Goal: Book appointment/travel/reservation

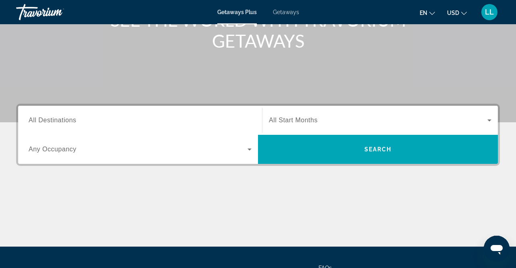
scroll to position [115, 0]
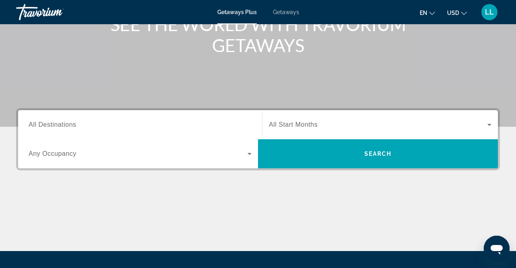
click at [249, 154] on icon "Search widget" at bounding box center [250, 154] width 4 height 2
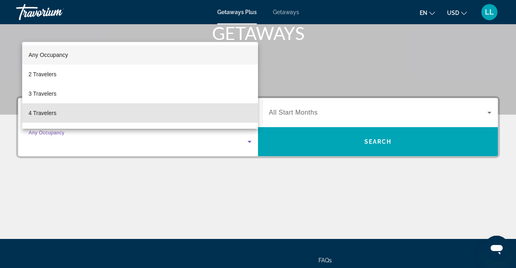
scroll to position [122, 0]
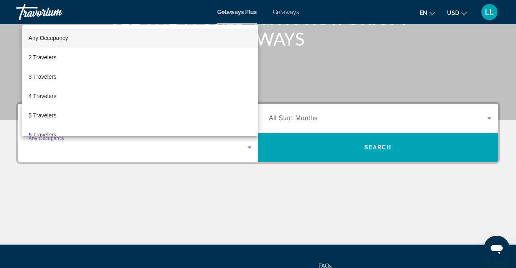
click at [133, 59] on mat-option "2 Travelers" at bounding box center [140, 57] width 236 height 19
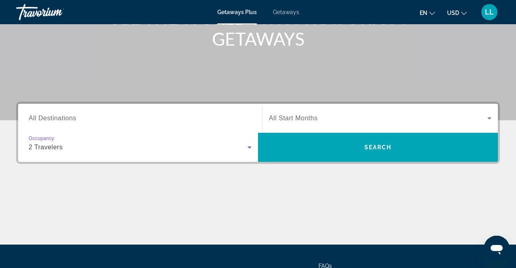
click at [61, 121] on span "All Destinations" at bounding box center [53, 118] width 48 height 7
click at [61, 121] on input "Destination All Destinations" at bounding box center [140, 119] width 223 height 10
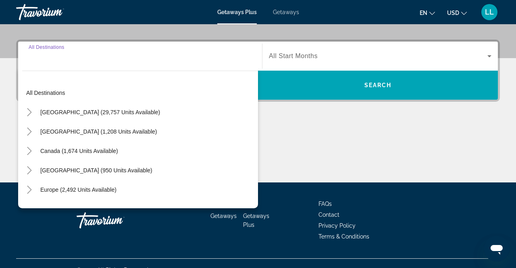
scroll to position [197, 0]
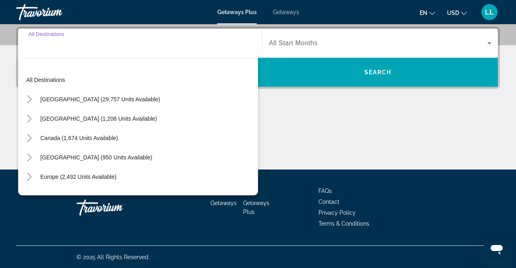
click at [107, 119] on span "[GEOGRAPHIC_DATA] (1,208 units available)" at bounding box center [98, 118] width 117 height 6
type input "**********"
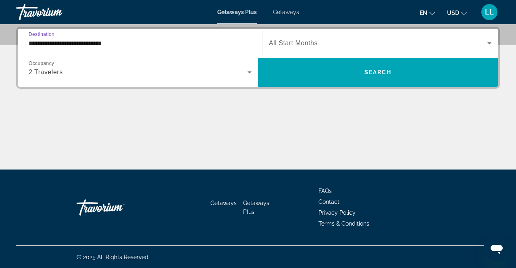
click at [494, 46] on icon "Search widget" at bounding box center [490, 43] width 10 height 10
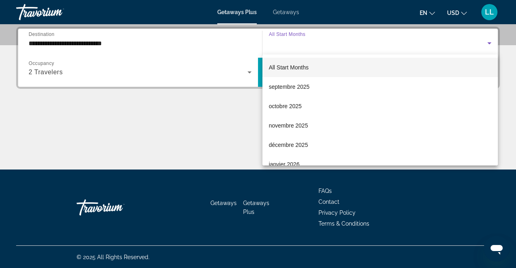
click at [300, 145] on span "décembre 2025" at bounding box center [288, 145] width 39 height 10
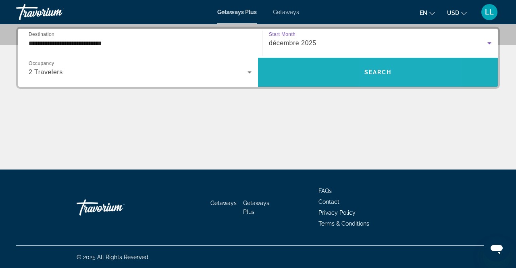
click at [391, 78] on span "Search widget" at bounding box center [378, 72] width 240 height 19
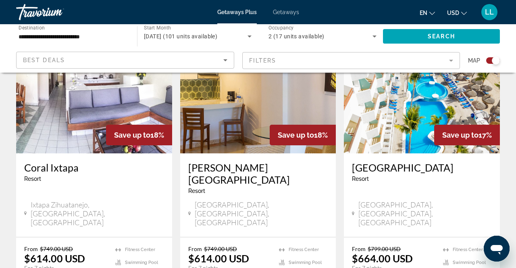
scroll to position [1240, 0]
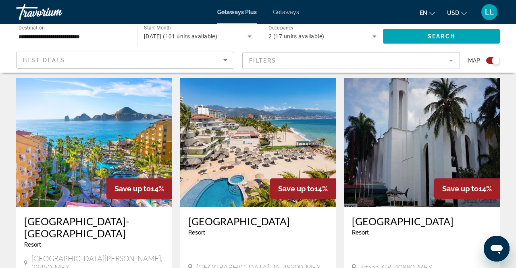
scroll to position [869, 0]
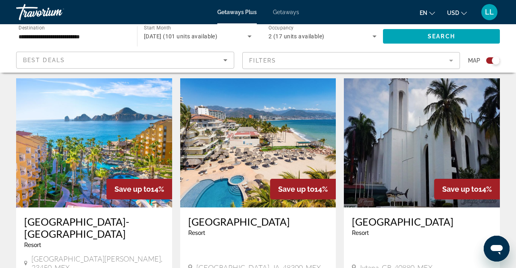
click at [257, 230] on div "Resort - This is an adults only resort" at bounding box center [258, 233] width 140 height 6
click at [290, 185] on span "Save up to" at bounding box center [296, 189] width 36 height 8
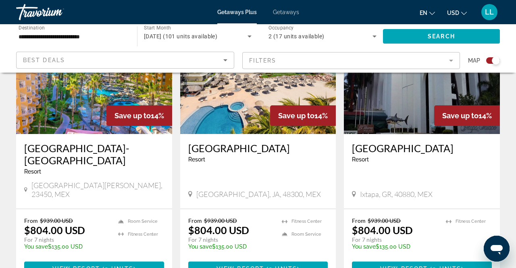
scroll to position [943, 0]
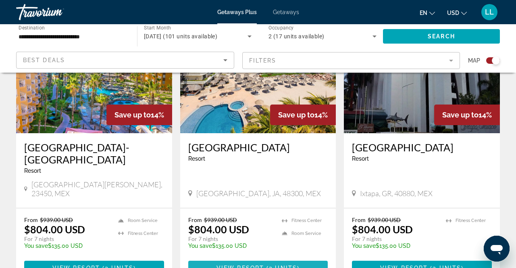
click at [301, 258] on span "Main content" at bounding box center [258, 267] width 140 height 19
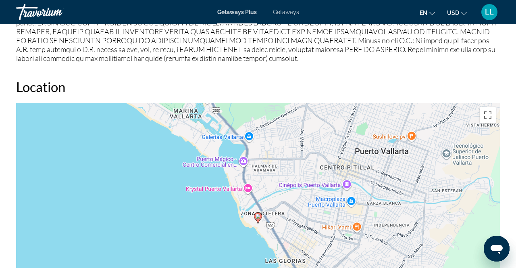
scroll to position [1164, 0]
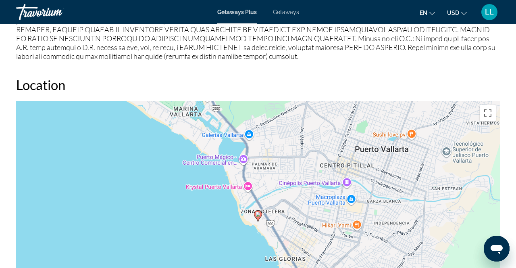
click at [409, 89] on h2 "Location" at bounding box center [258, 85] width 484 height 16
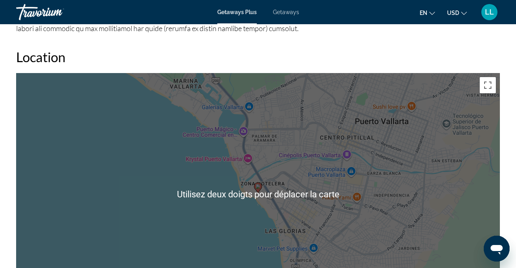
scroll to position [1195, 0]
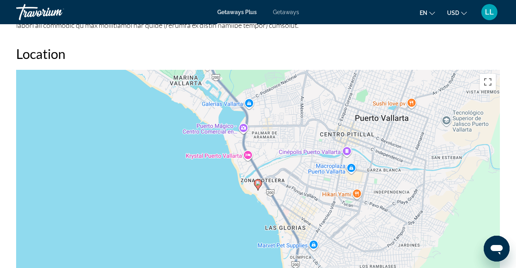
click at [445, 53] on h2 "Location" at bounding box center [258, 54] width 484 height 16
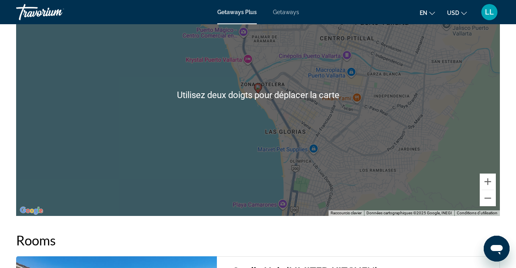
scroll to position [1294, 0]
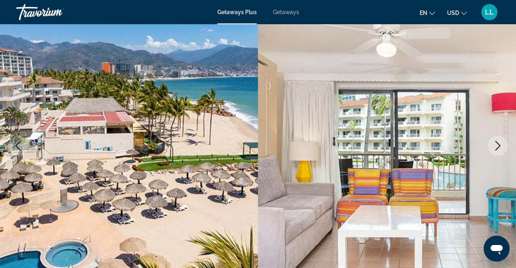
scroll to position [0, 0]
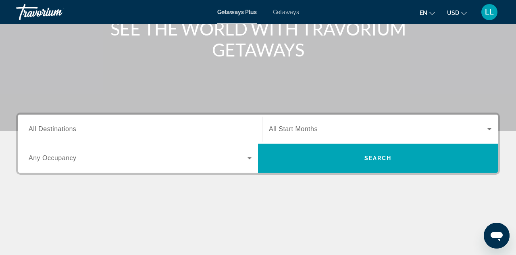
scroll to position [111, 0]
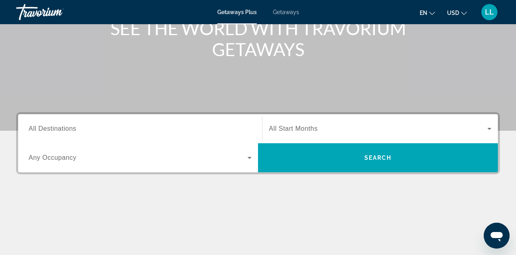
click at [150, 126] on input "Destination All Destinations" at bounding box center [140, 129] width 223 height 10
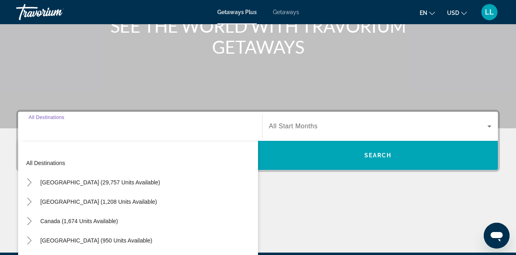
scroll to position [171, 0]
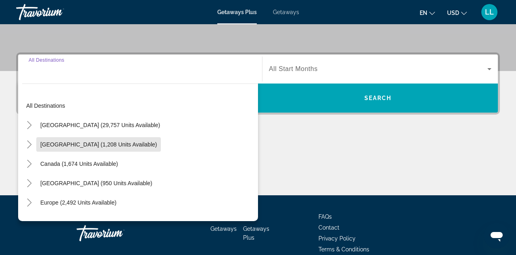
click at [115, 148] on span "Search widget" at bounding box center [98, 144] width 125 height 19
type input "**********"
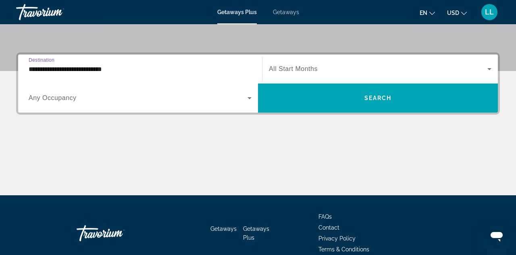
click at [246, 101] on icon "Search widget" at bounding box center [250, 98] width 10 height 10
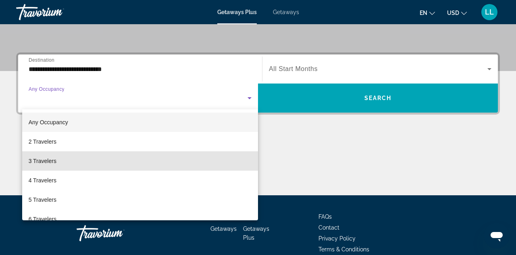
click at [50, 161] on span "3 Travelers" at bounding box center [43, 161] width 28 height 10
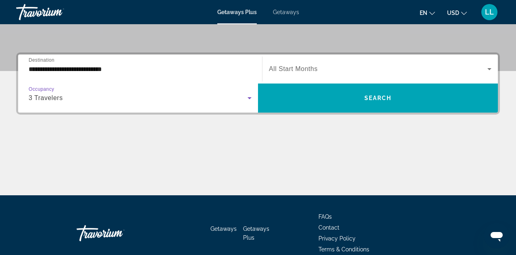
click at [485, 71] on icon "Search widget" at bounding box center [490, 69] width 10 height 10
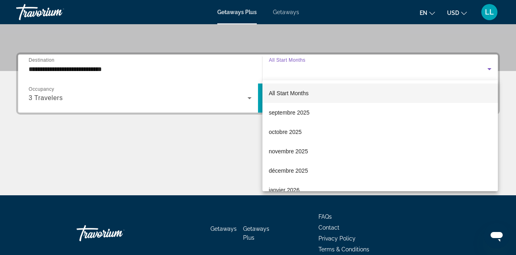
click at [305, 172] on span "décembre 2025" at bounding box center [288, 171] width 39 height 10
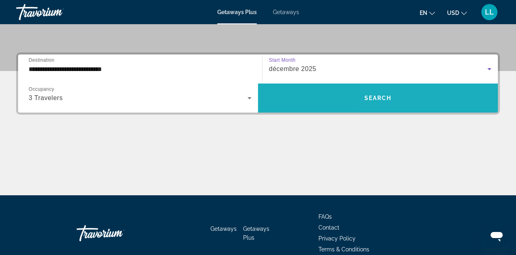
click at [419, 108] on span "Search widget" at bounding box center [378, 97] width 240 height 29
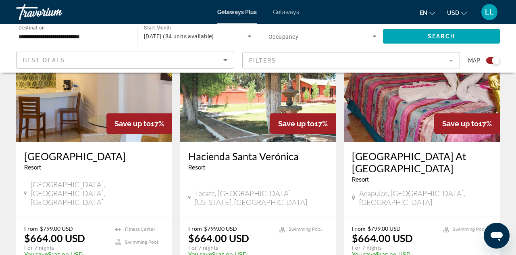
scroll to position [1254, 0]
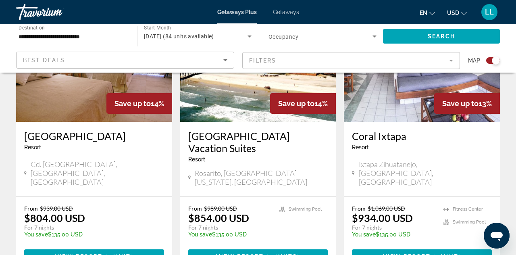
scroll to position [958, 0]
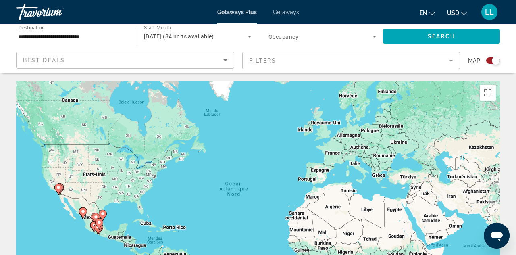
click at [293, 12] on span "Getaways" at bounding box center [286, 12] width 26 height 6
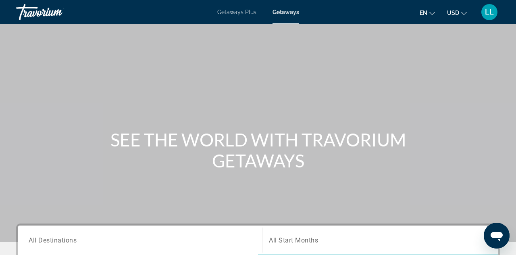
click at [491, 17] on div "LL" at bounding box center [490, 12] width 16 height 16
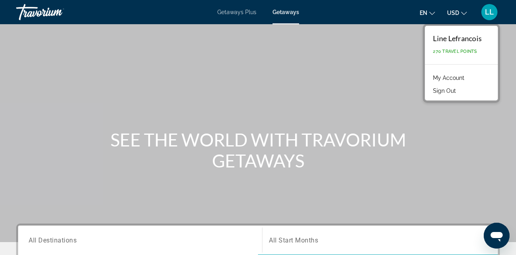
click at [489, 19] on div "LL" at bounding box center [490, 12] width 16 height 16
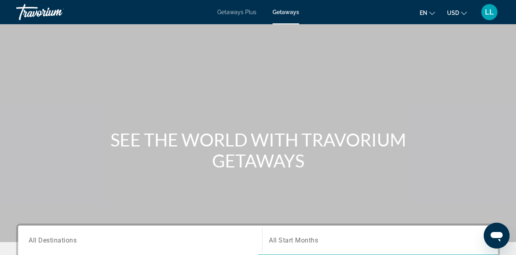
click at [493, 19] on button "LL" at bounding box center [489, 12] width 21 height 17
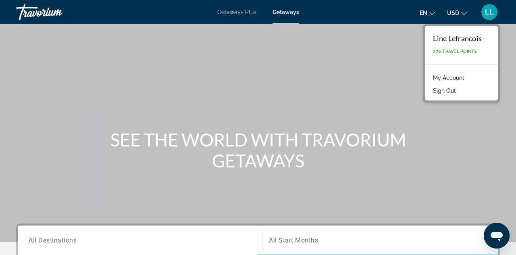
click at [477, 49] on p "270 Travel Points" at bounding box center [457, 51] width 49 height 5
click at [464, 165] on div "SEE THE WORLD WITH TRAVORIUM GETAWAYS" at bounding box center [258, 150] width 516 height 42
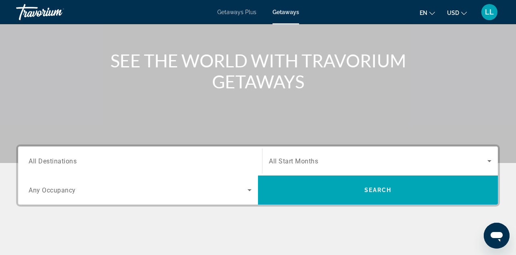
scroll to position [80, 0]
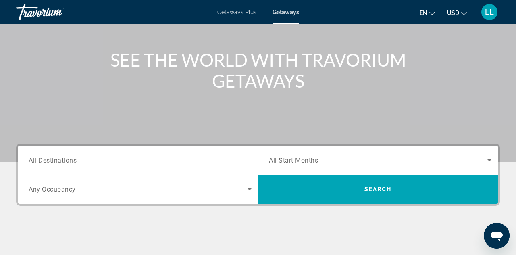
click at [194, 164] on input "Destination All Destinations" at bounding box center [140, 161] width 223 height 10
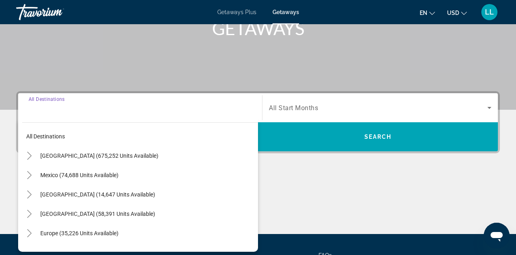
scroll to position [171, 0]
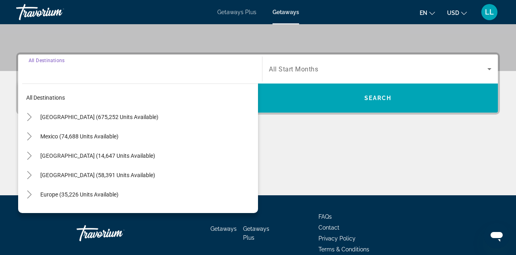
click at [161, 181] on span "Search widget" at bounding box center [147, 174] width 222 height 19
type input "**********"
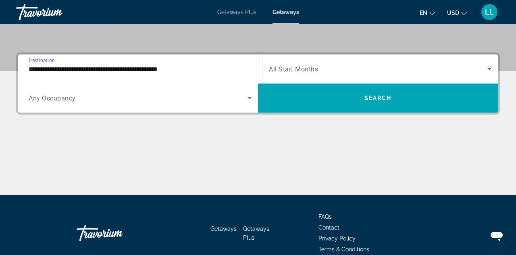
click at [246, 100] on icon "Search widget" at bounding box center [250, 98] width 10 height 10
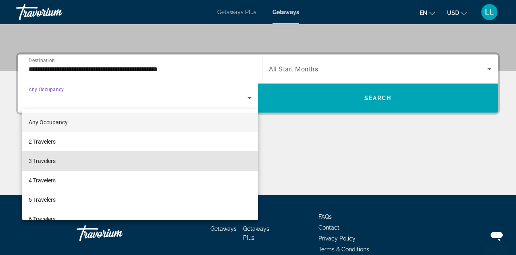
click at [188, 166] on mat-option "3 Travelers" at bounding box center [140, 160] width 236 height 19
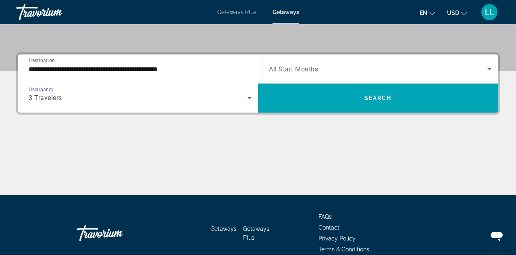
click at [413, 71] on span "Search widget" at bounding box center [378, 69] width 219 height 10
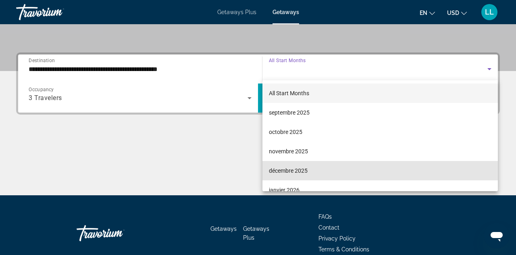
click at [308, 175] on mat-option "décembre 2025" at bounding box center [381, 170] width 236 height 19
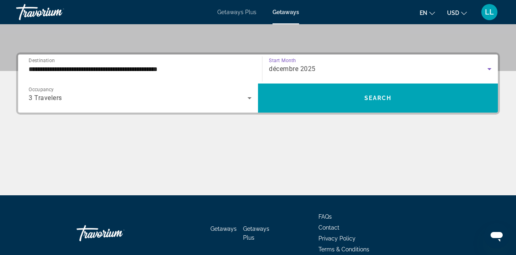
click at [405, 103] on span "Search widget" at bounding box center [378, 97] width 240 height 19
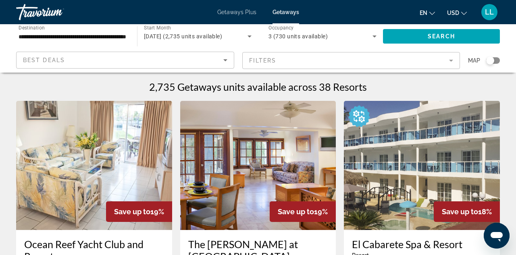
click at [227, 64] on icon "Sort by" at bounding box center [226, 60] width 10 height 10
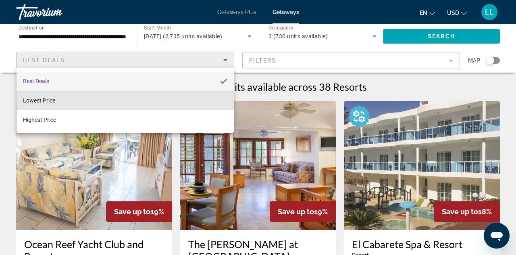
click at [158, 106] on mat-option "Lowest Price" at bounding box center [125, 100] width 217 height 19
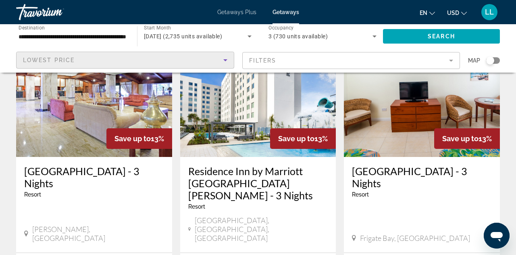
scroll to position [967, 0]
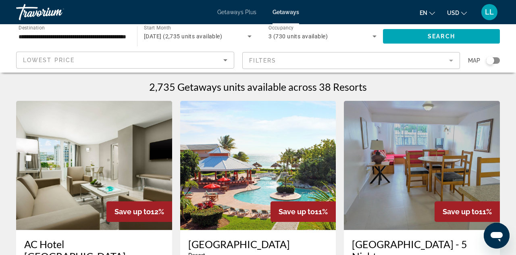
click at [308, 31] on div "3 (730 units available)" at bounding box center [321, 36] width 104 height 10
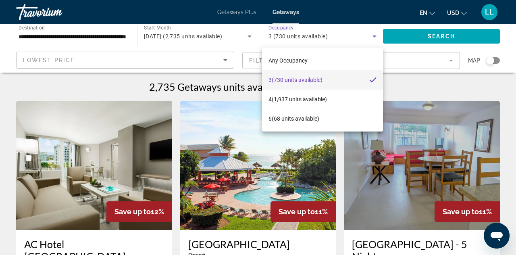
click at [345, 84] on mat-option "3 (730 units available)" at bounding box center [322, 79] width 121 height 19
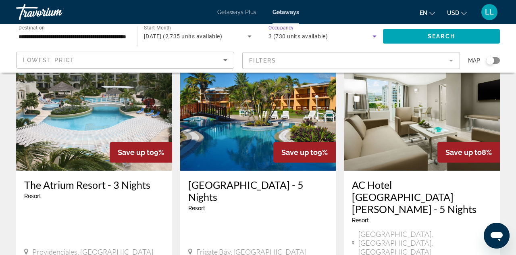
scroll to position [997, 0]
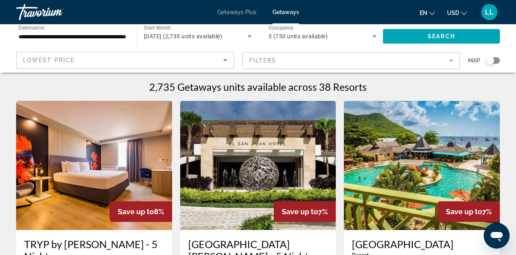
click at [494, 63] on div "Search widget" at bounding box center [493, 60] width 14 height 6
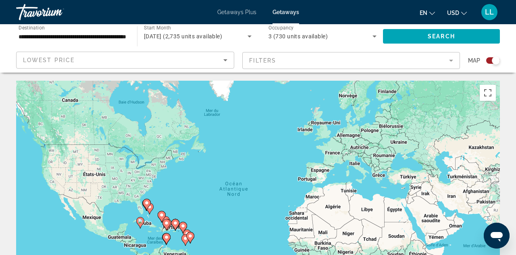
click at [494, 62] on div "Search widget" at bounding box center [496, 60] width 8 height 8
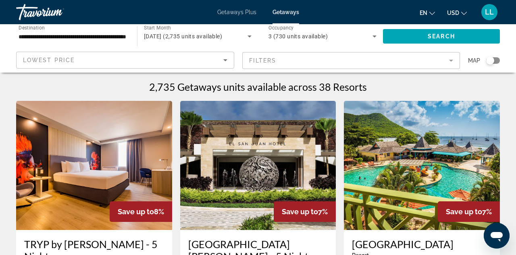
click at [448, 66] on mat-form-field "Filters" at bounding box center [351, 60] width 218 height 17
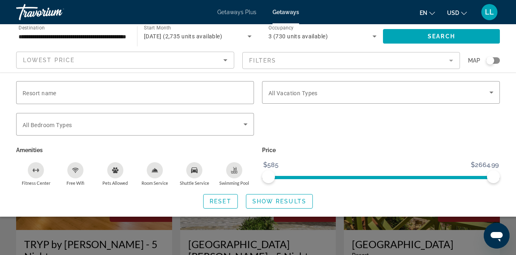
click at [245, 124] on icon "Search widget" at bounding box center [246, 124] width 4 height 2
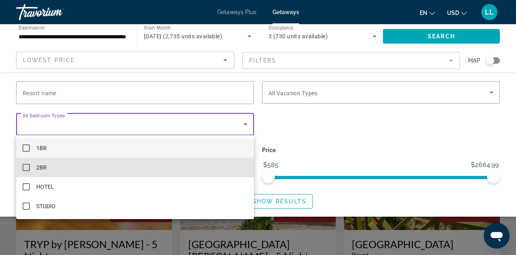
click at [32, 173] on mat-option "2BR" at bounding box center [135, 167] width 238 height 19
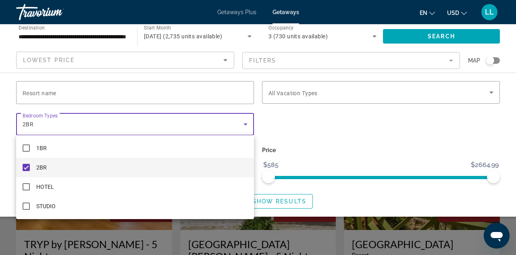
click at [190, 127] on div at bounding box center [258, 127] width 516 height 255
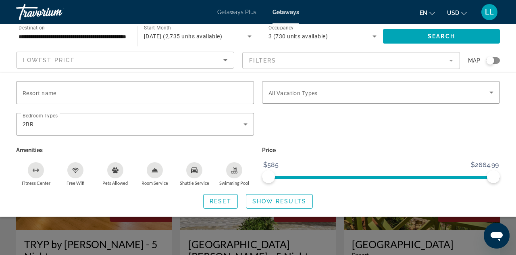
click at [455, 43] on span "Search widget" at bounding box center [441, 36] width 117 height 19
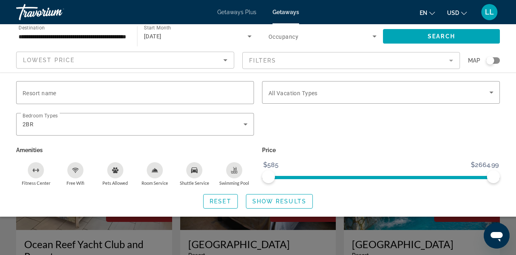
click at [454, 36] on span "Search" at bounding box center [441, 36] width 27 height 6
click at [293, 205] on span "Search widget" at bounding box center [279, 201] width 66 height 19
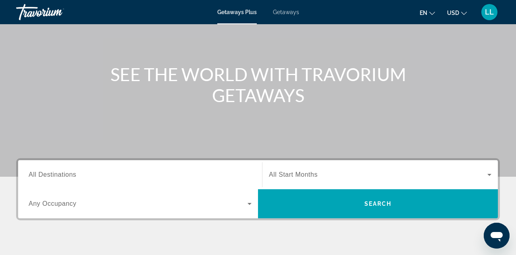
scroll to position [66, 0]
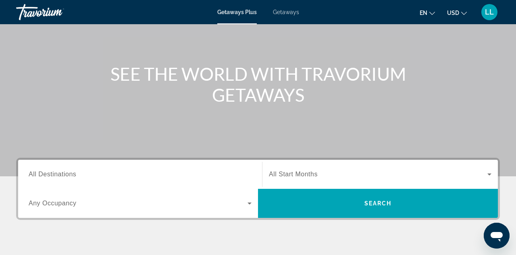
click at [186, 173] on input "Destination All Destinations" at bounding box center [140, 175] width 223 height 10
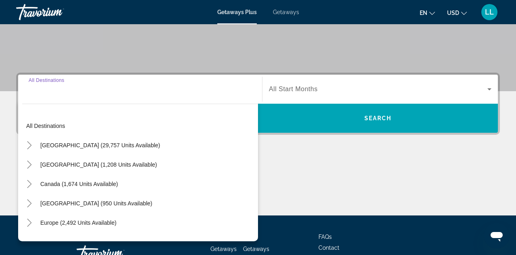
scroll to position [171, 0]
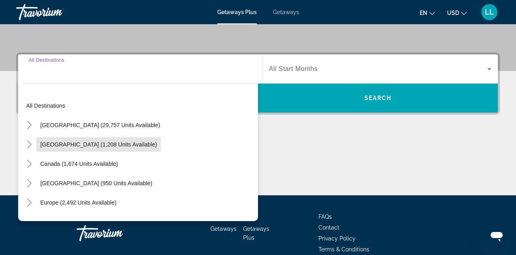
click at [116, 147] on span "Search widget" at bounding box center [98, 144] width 125 height 19
type input "**********"
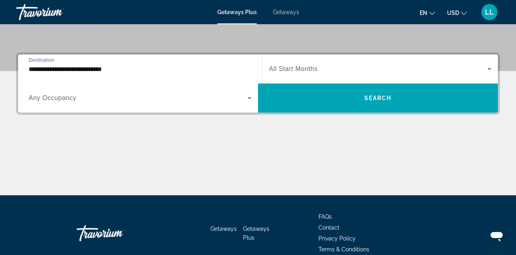
click at [246, 102] on icon "Search widget" at bounding box center [250, 98] width 10 height 10
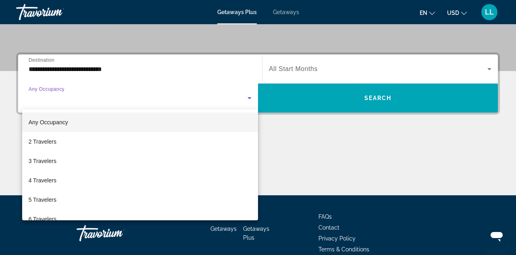
click at [56, 161] on mat-option "3 Travelers" at bounding box center [140, 160] width 236 height 19
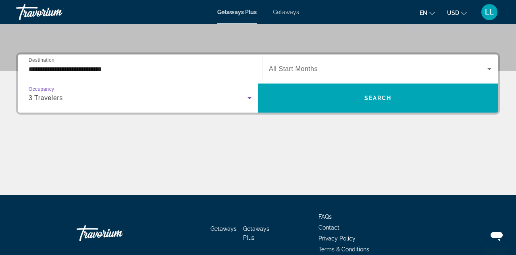
click at [482, 72] on span "Search widget" at bounding box center [378, 69] width 219 height 10
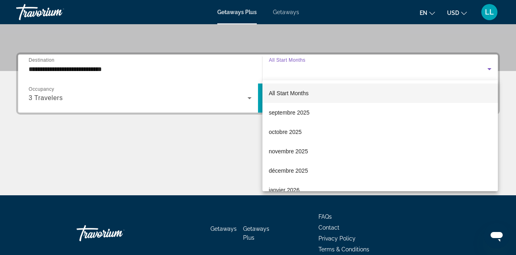
click at [293, 173] on span "décembre 2025" at bounding box center [288, 171] width 39 height 10
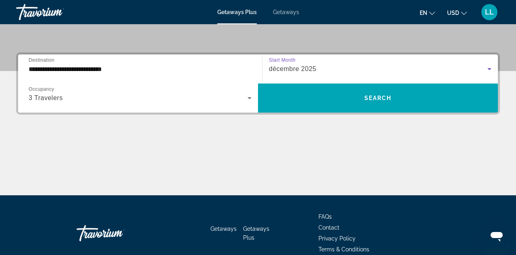
click at [395, 100] on span "Search widget" at bounding box center [378, 97] width 240 height 19
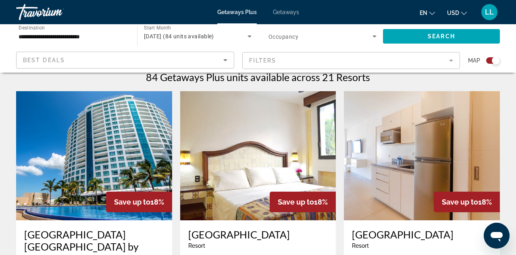
scroll to position [259, 0]
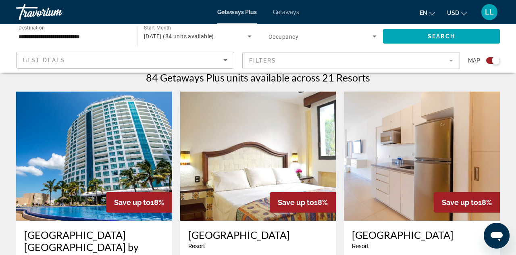
click at [224, 64] on icon "Sort by" at bounding box center [226, 60] width 10 height 10
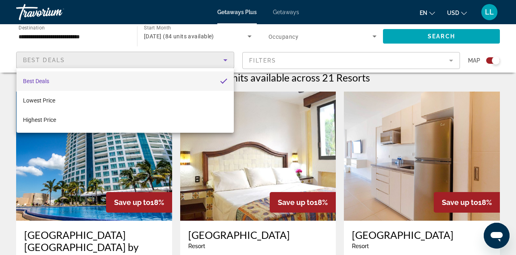
click at [227, 65] on div at bounding box center [258, 127] width 516 height 255
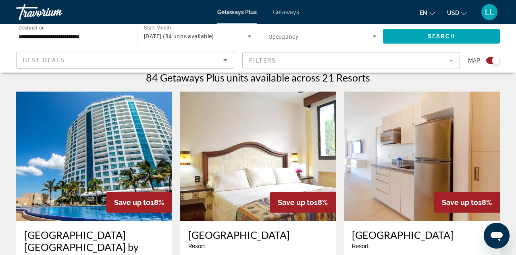
click at [450, 63] on mat-form-field "Filters" at bounding box center [351, 60] width 218 height 17
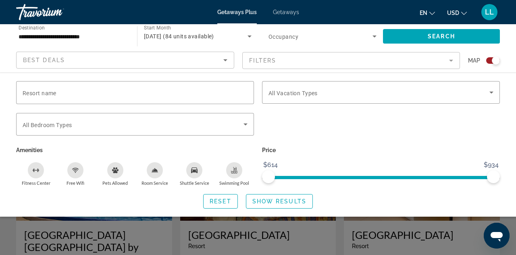
click at [491, 96] on icon "Search widget" at bounding box center [492, 93] width 10 height 10
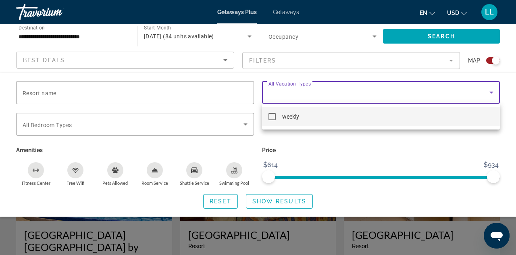
click at [491, 98] on div at bounding box center [258, 127] width 516 height 255
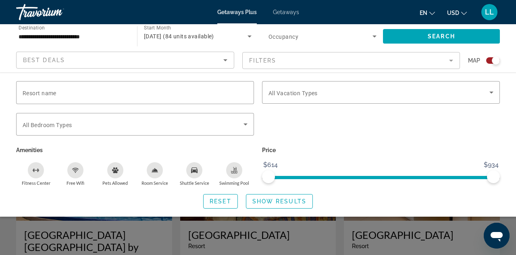
click at [241, 128] on icon "Search widget" at bounding box center [246, 124] width 10 height 10
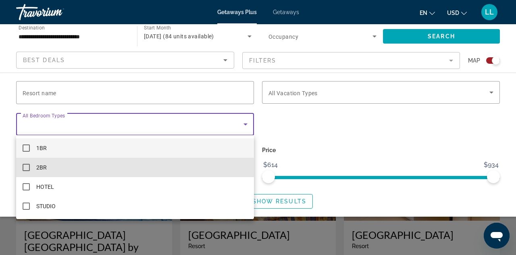
click at [33, 170] on mat-option "2BR" at bounding box center [135, 167] width 238 height 19
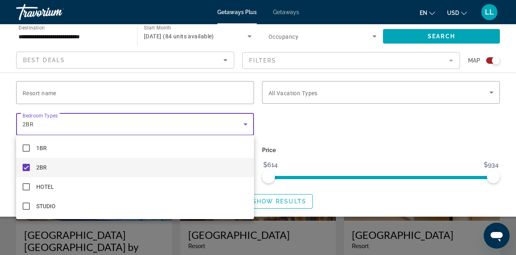
click at [289, 205] on div at bounding box center [258, 127] width 516 height 255
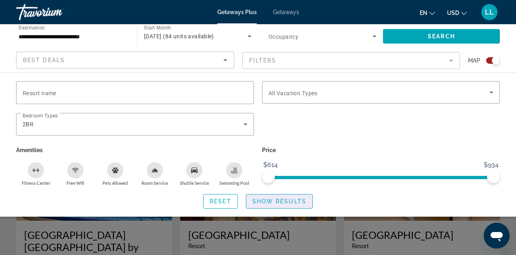
click at [290, 208] on span "Search widget" at bounding box center [279, 201] width 66 height 19
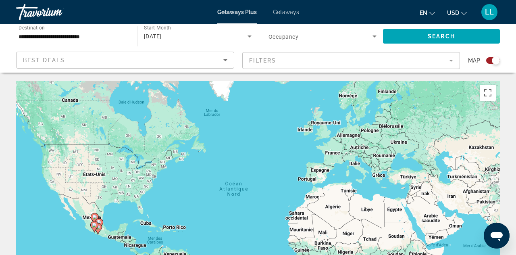
click at [452, 65] on mat-form-field "Filters" at bounding box center [351, 60] width 218 height 17
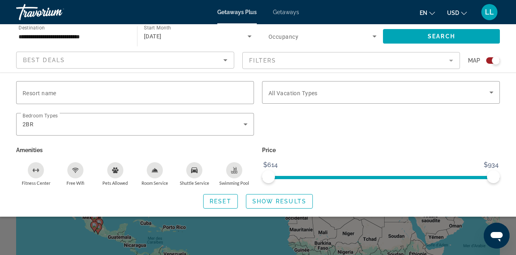
click at [245, 124] on icon "Search widget" at bounding box center [246, 124] width 4 height 2
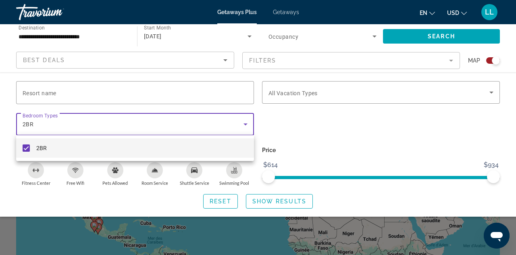
click at [248, 129] on div at bounding box center [258, 127] width 516 height 255
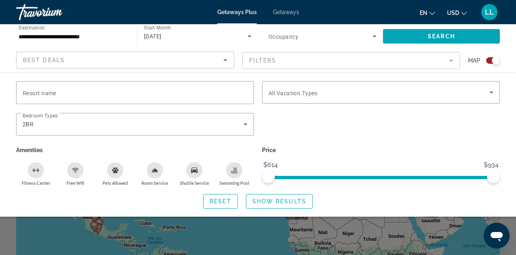
click at [223, 206] on span "Search widget" at bounding box center [221, 201] width 34 height 19
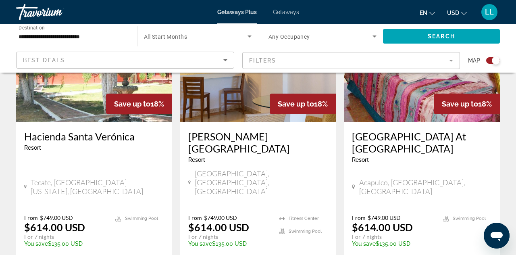
scroll to position [1259, 0]
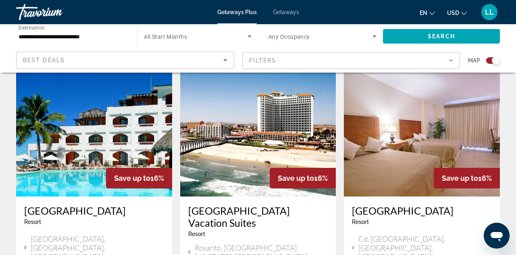
scroll to position [1186, 0]
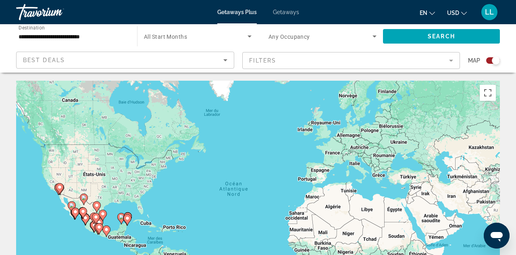
click at [253, 36] on icon "Search widget" at bounding box center [250, 36] width 10 height 10
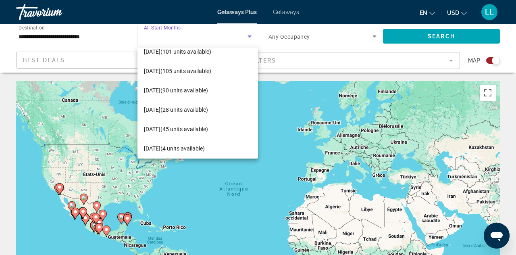
scroll to position [87, 0]
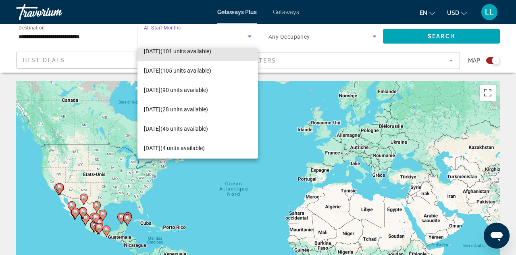
click at [211, 55] on span "[DATE] (101 units available)" at bounding box center [177, 51] width 67 height 10
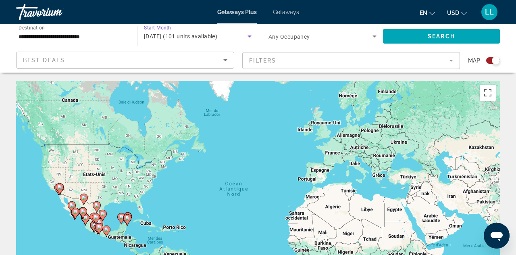
click at [371, 39] on icon "Search widget" at bounding box center [375, 36] width 10 height 10
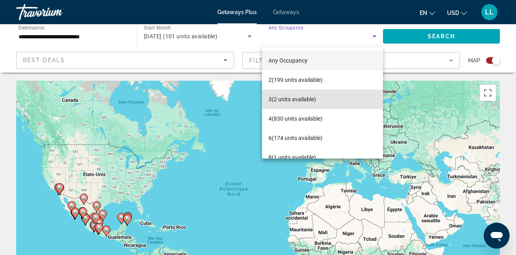
click at [311, 100] on span "3 (2 units available)" at bounding box center [293, 99] width 48 height 10
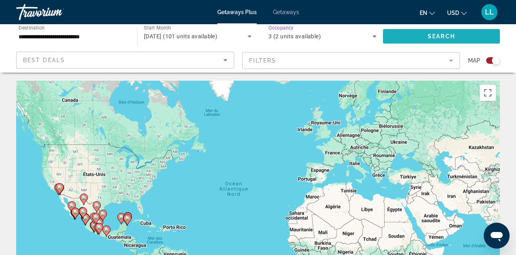
click at [434, 41] on span "Search widget" at bounding box center [441, 36] width 117 height 19
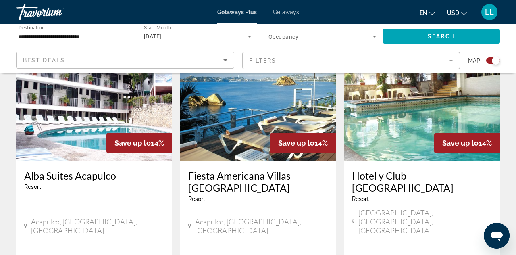
scroll to position [1207, 0]
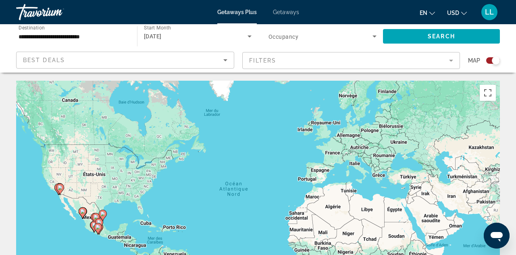
click at [249, 41] on icon "Search widget" at bounding box center [250, 36] width 10 height 10
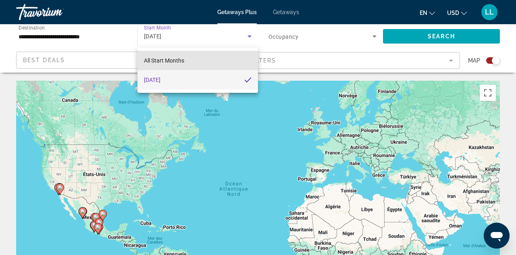
click at [244, 64] on mat-option "All Start Months" at bounding box center [198, 60] width 121 height 19
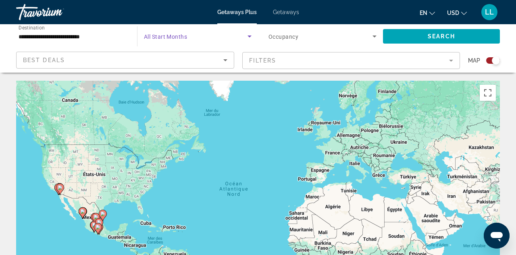
click at [253, 40] on icon "Search widget" at bounding box center [250, 36] width 10 height 10
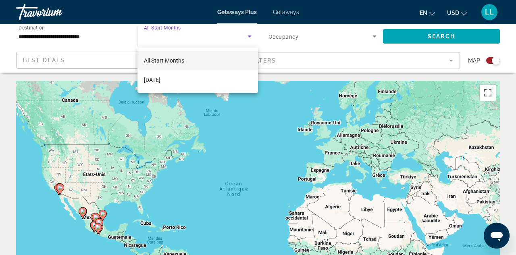
click at [242, 85] on mat-option "[DATE]" at bounding box center [198, 79] width 121 height 19
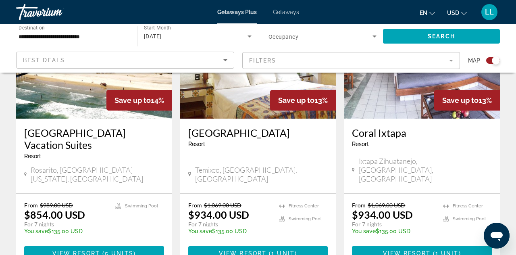
scroll to position [982, 0]
